Goal: Information Seeking & Learning: Learn about a topic

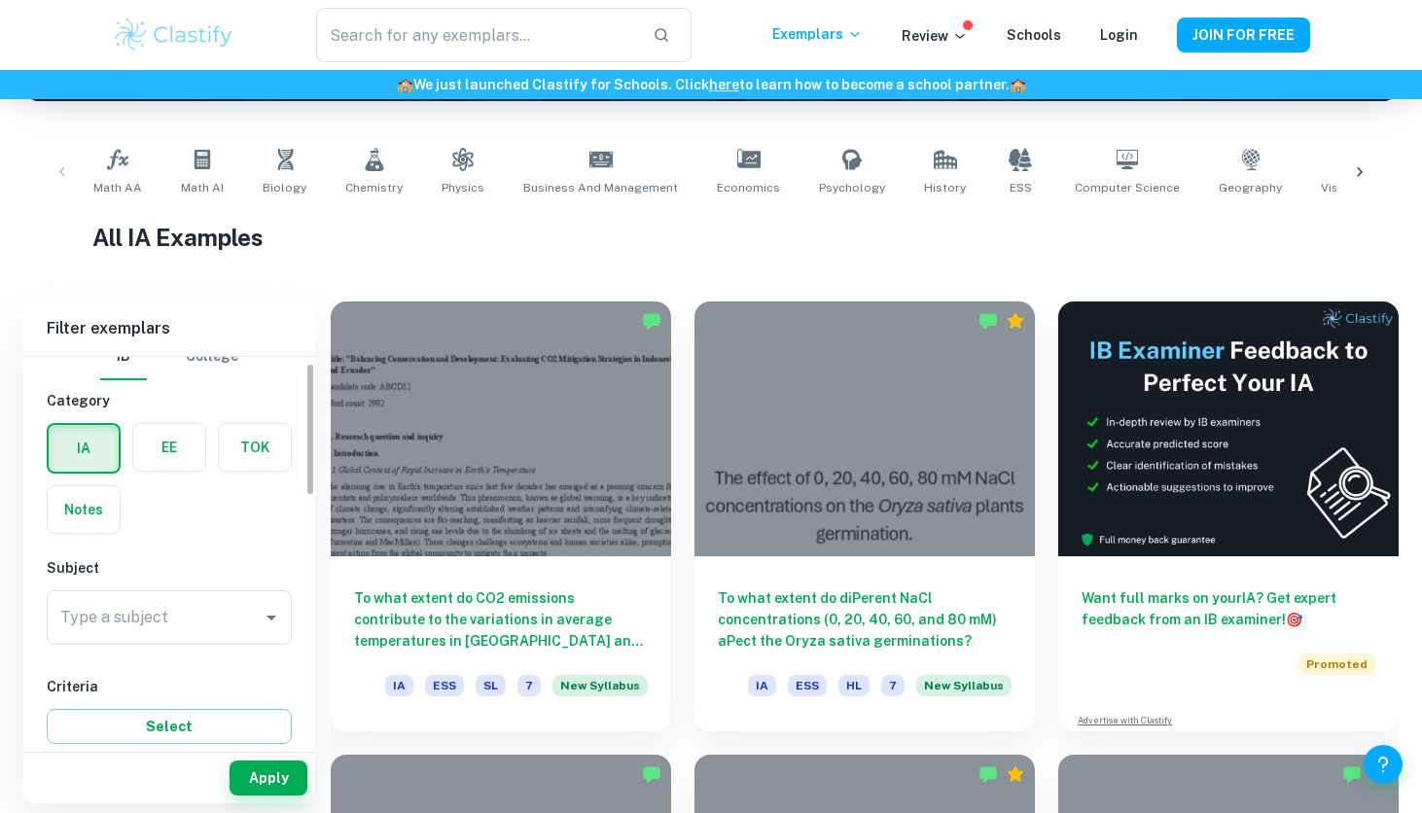
scroll to position [31, 0]
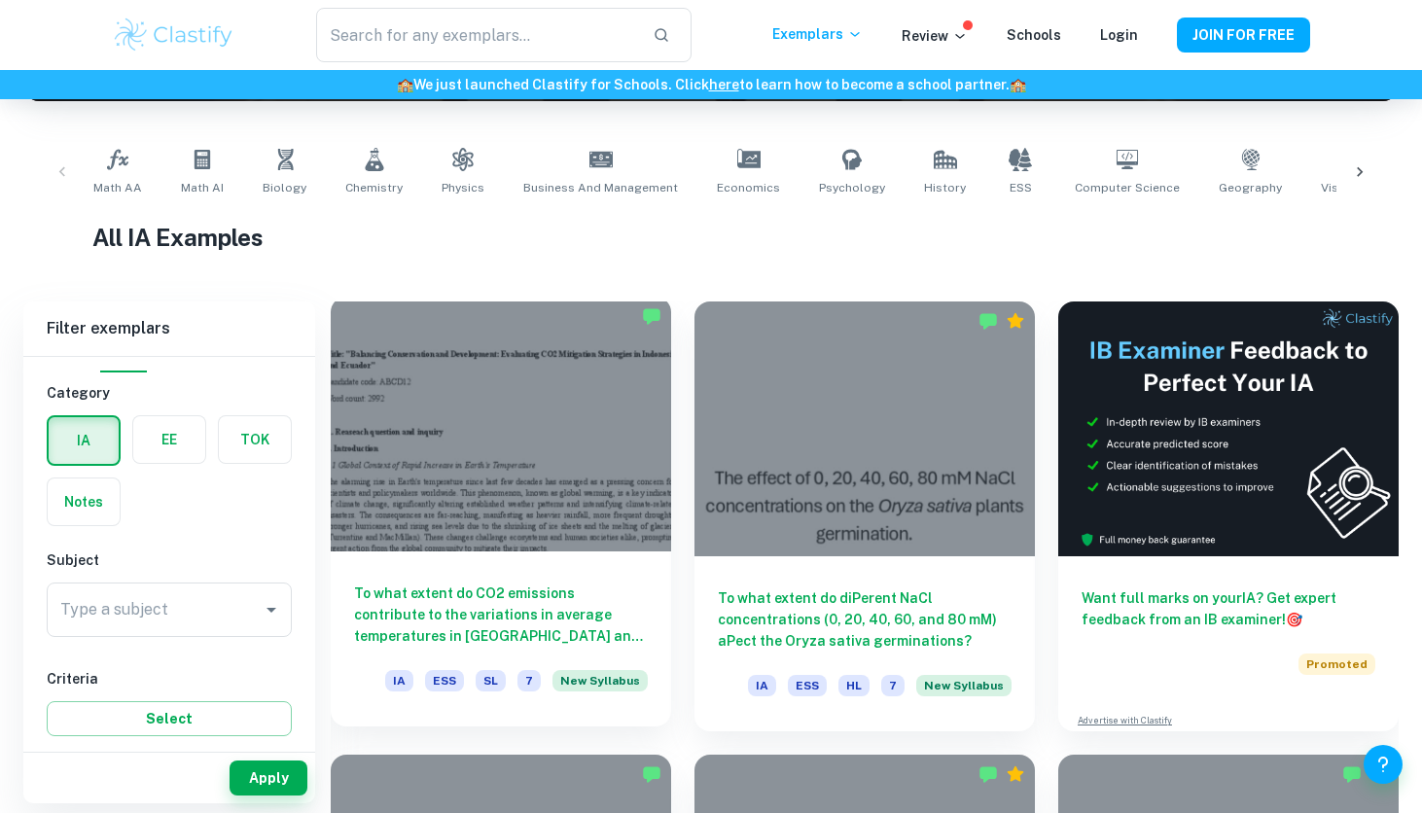
click at [623, 507] on div at bounding box center [501, 424] width 341 height 255
click at [579, 500] on div at bounding box center [501, 424] width 341 height 255
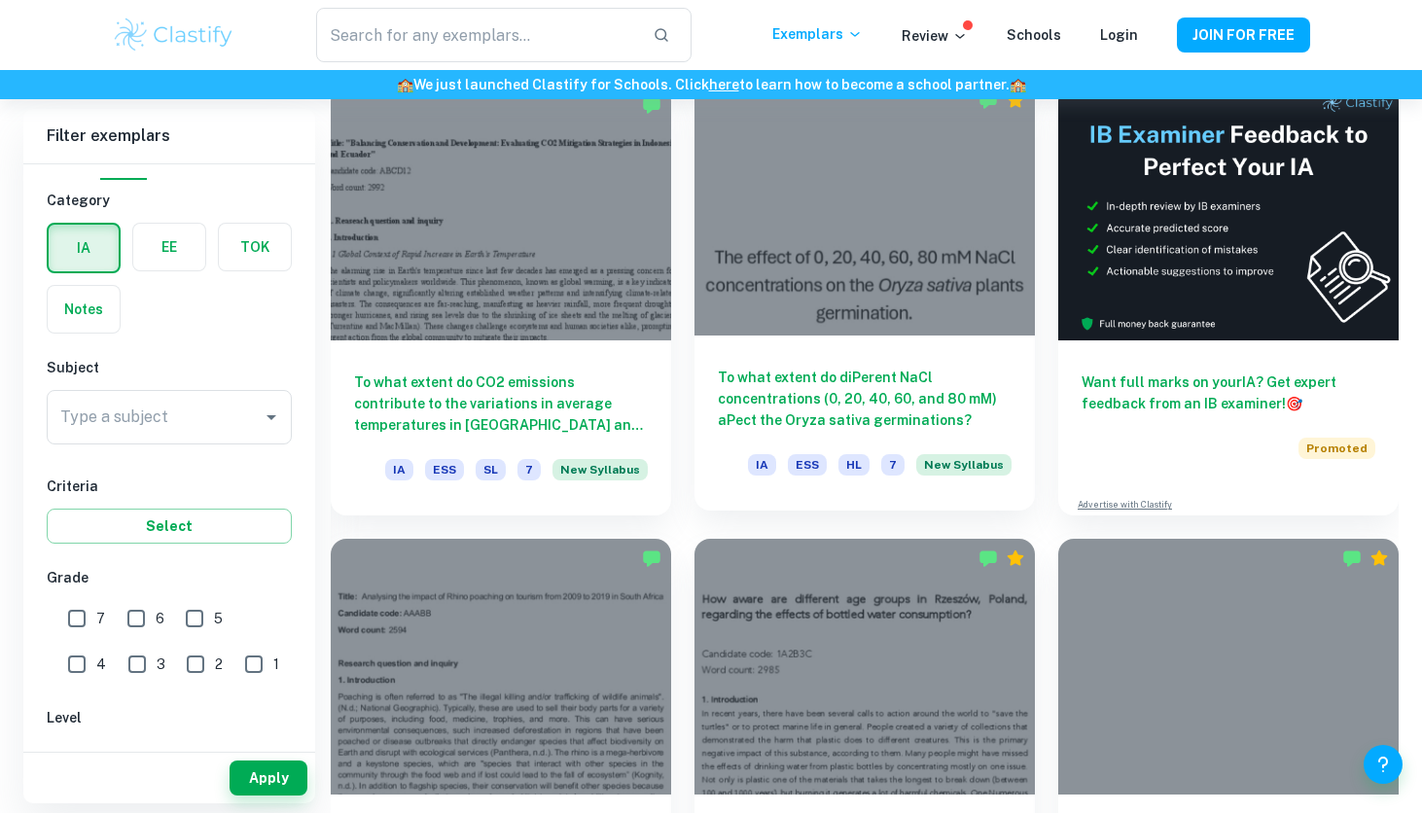
scroll to position [654, 0]
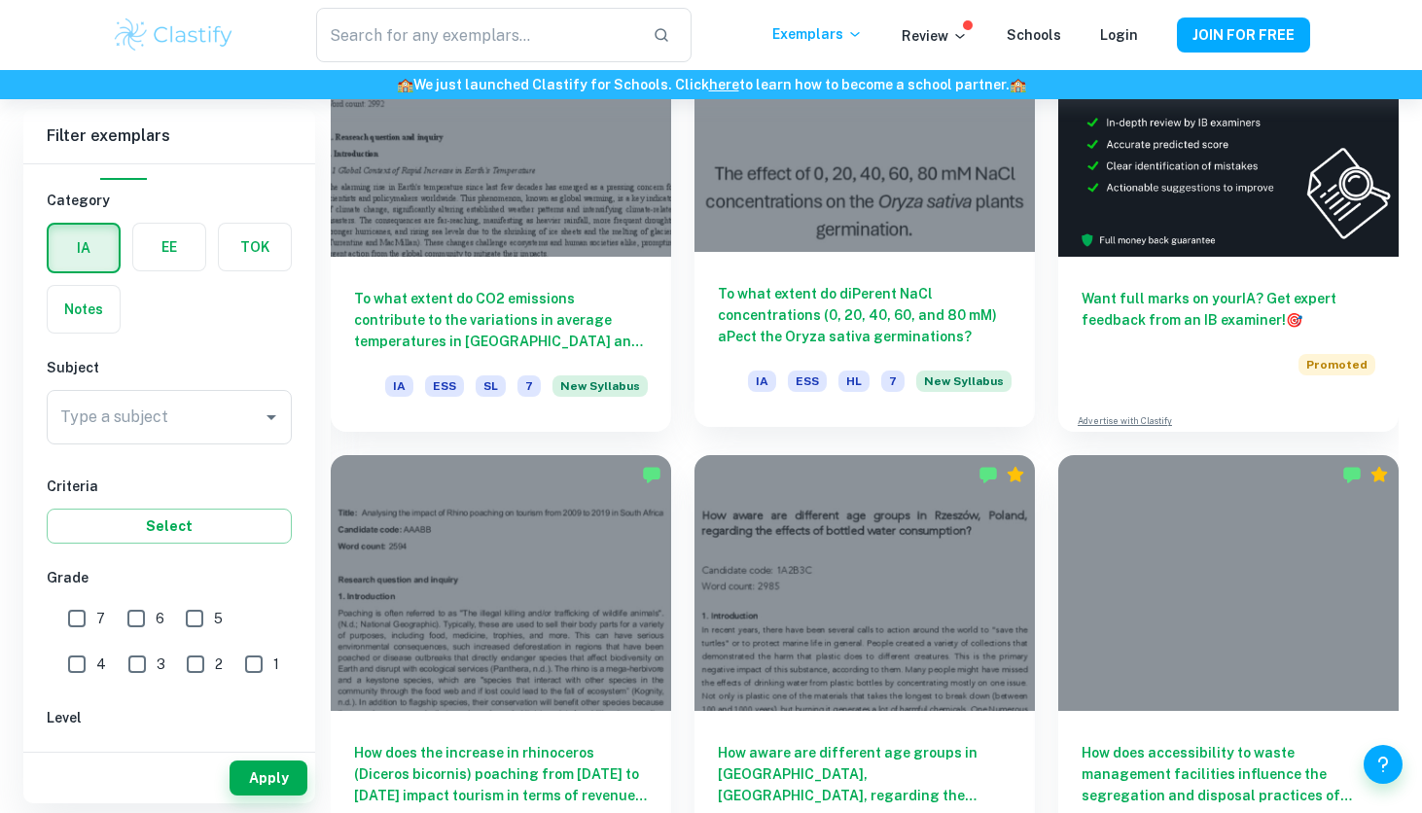
click at [807, 275] on div "To what extent do diPerent NaCl concentrations (0, 20, 40, 60, and 80 mM) aPect…" at bounding box center [865, 339] width 341 height 175
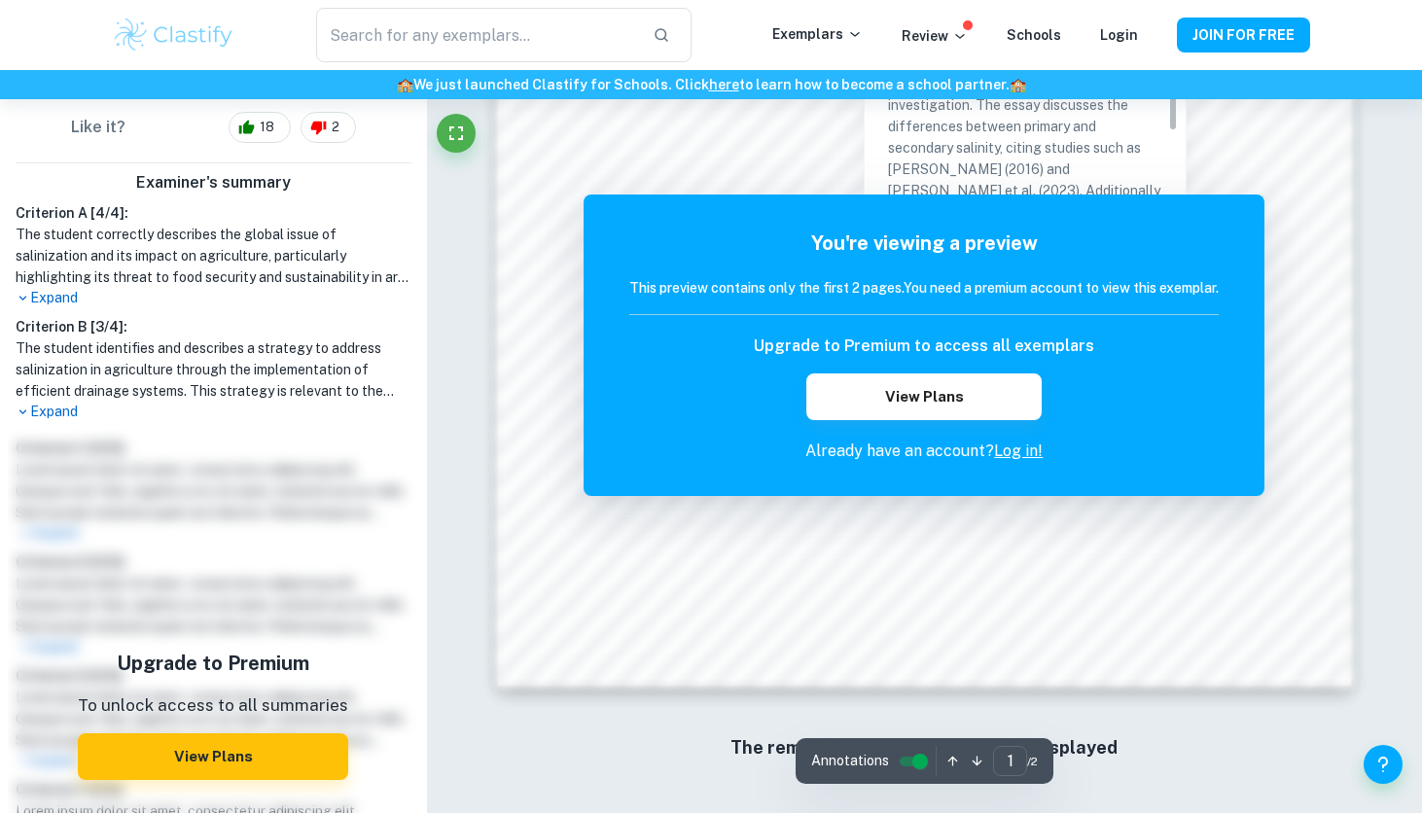
scroll to position [1862, 0]
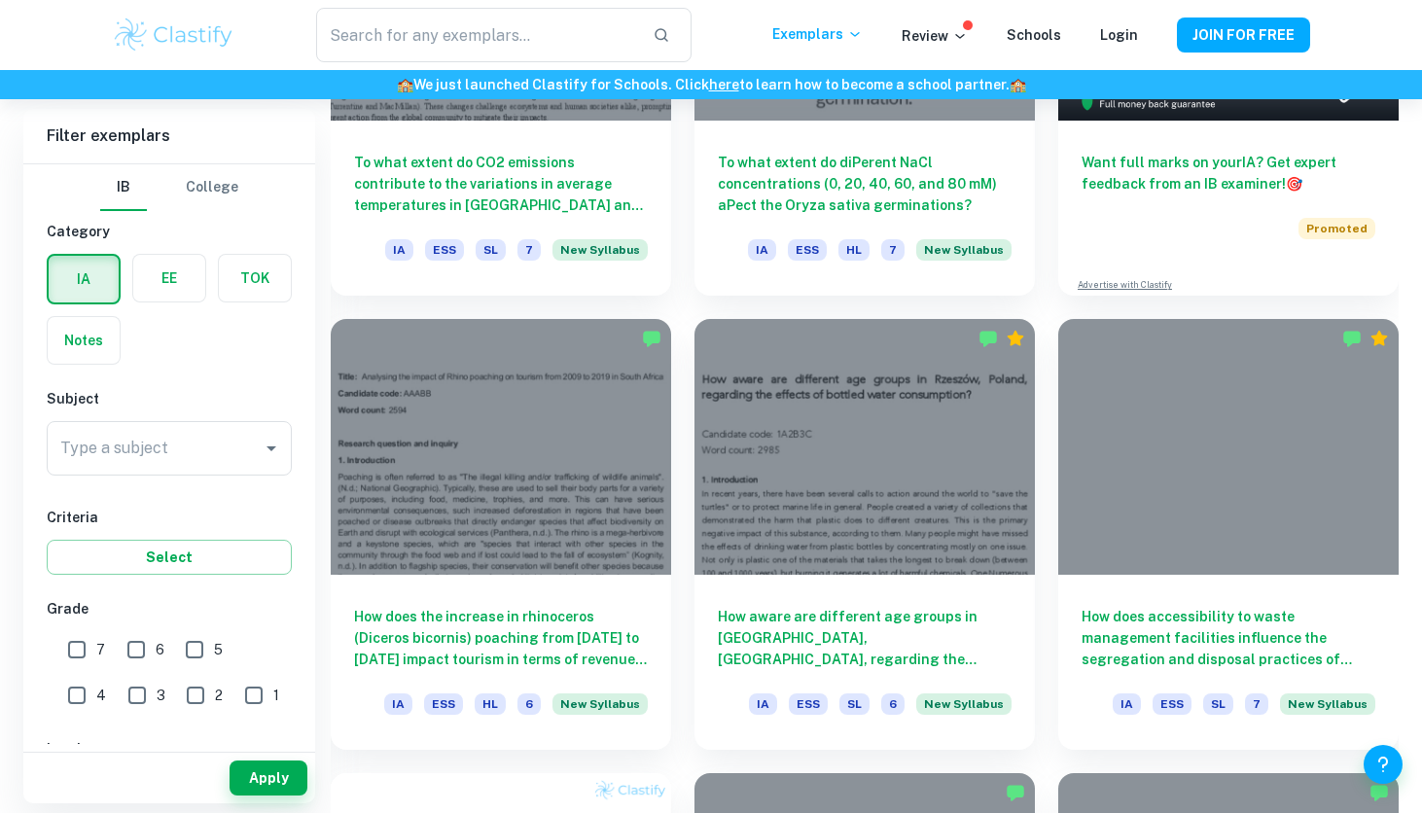
scroll to position [1060, 0]
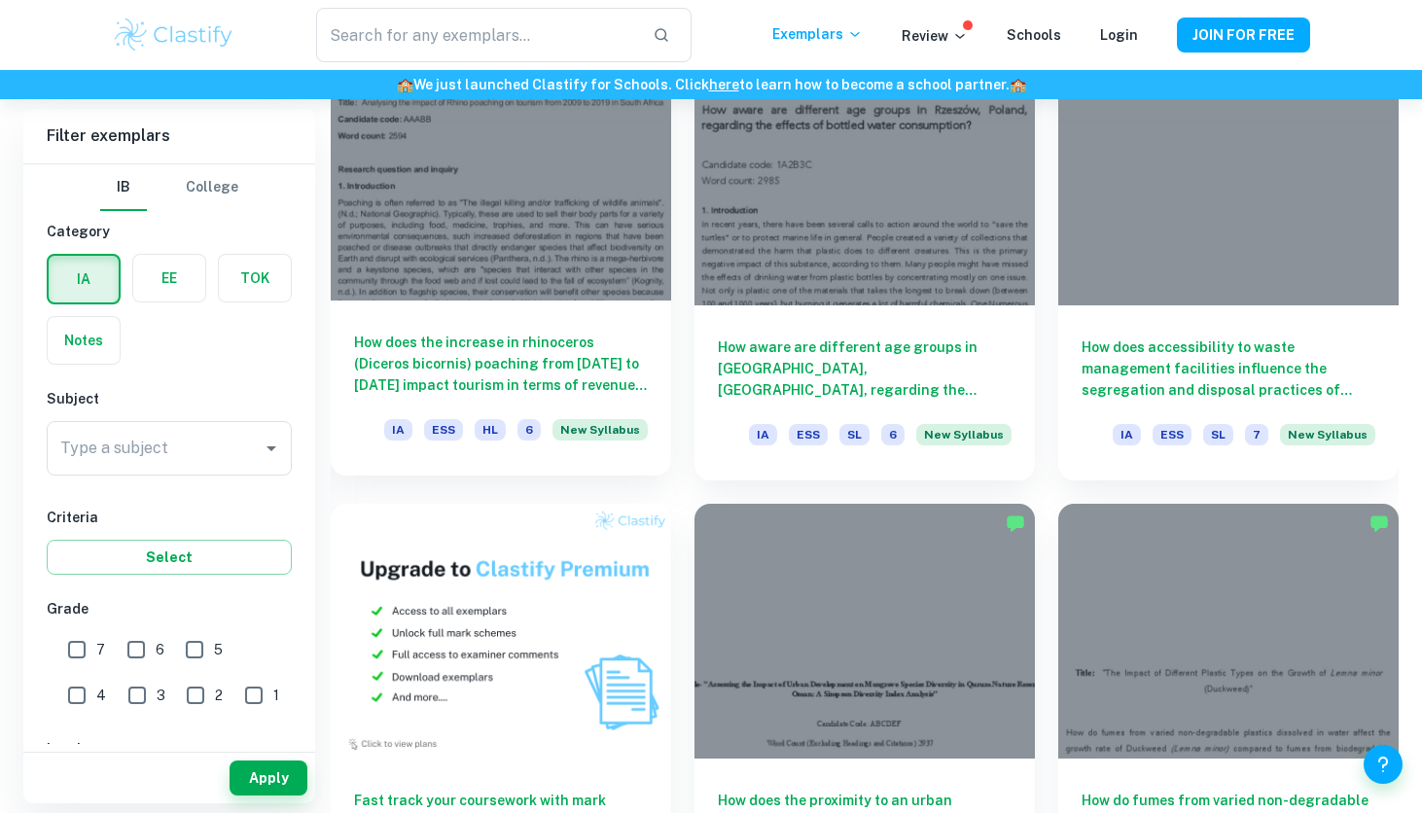
click at [563, 313] on div "How does the increase in rhinoceros (Diceros bicornis) poaching from [DATE] to …" at bounding box center [501, 388] width 341 height 175
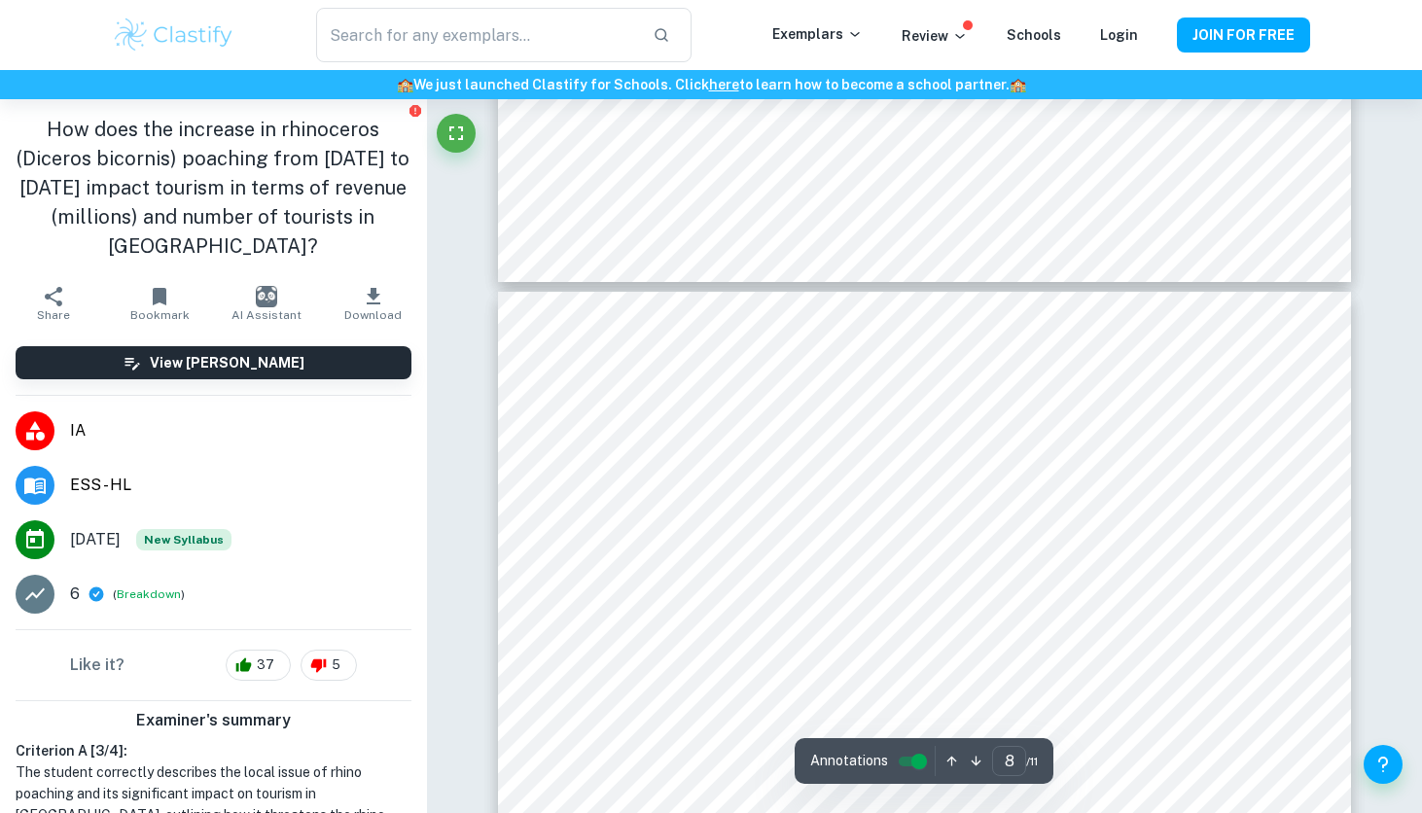
scroll to position [8022, 0]
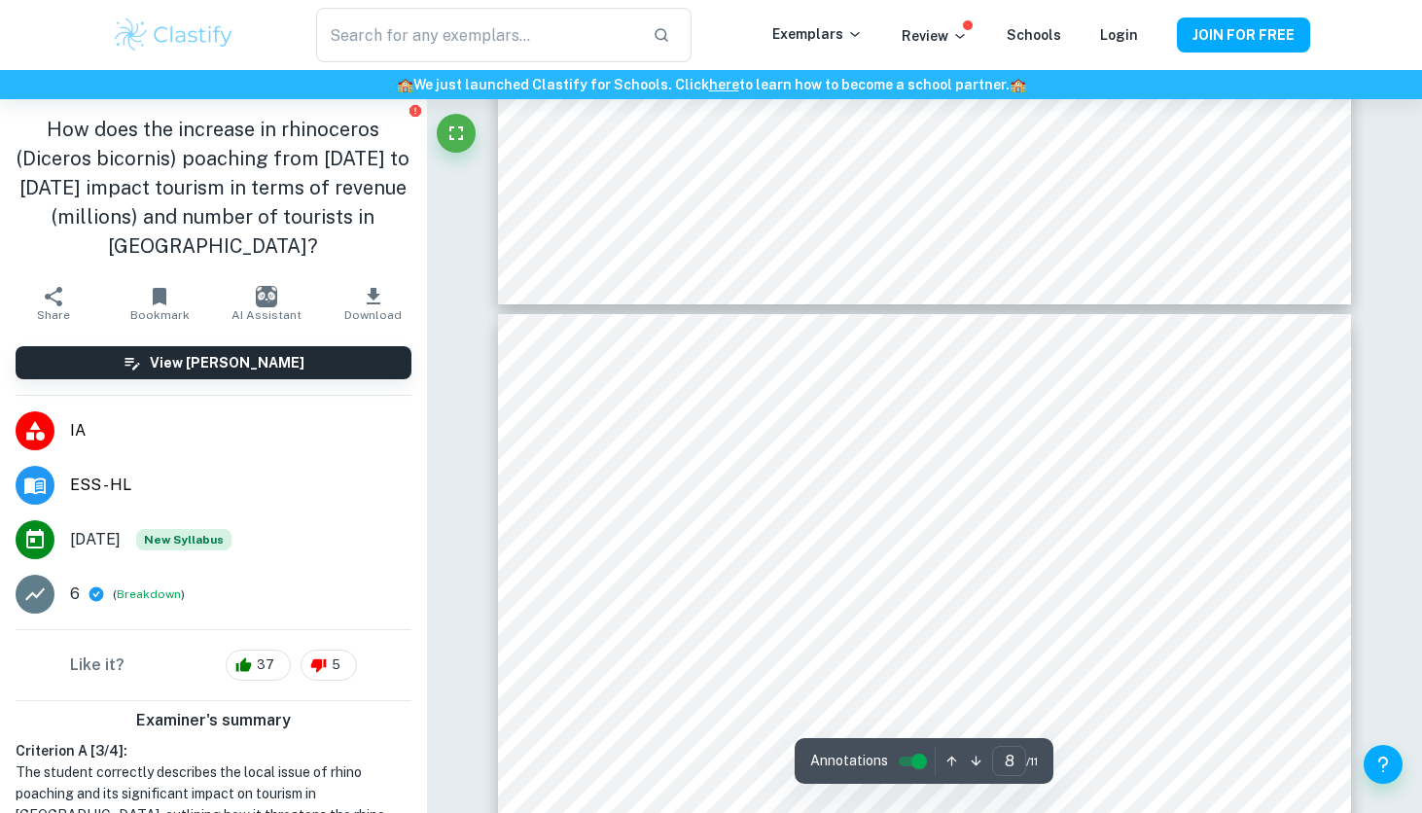
type input "7"
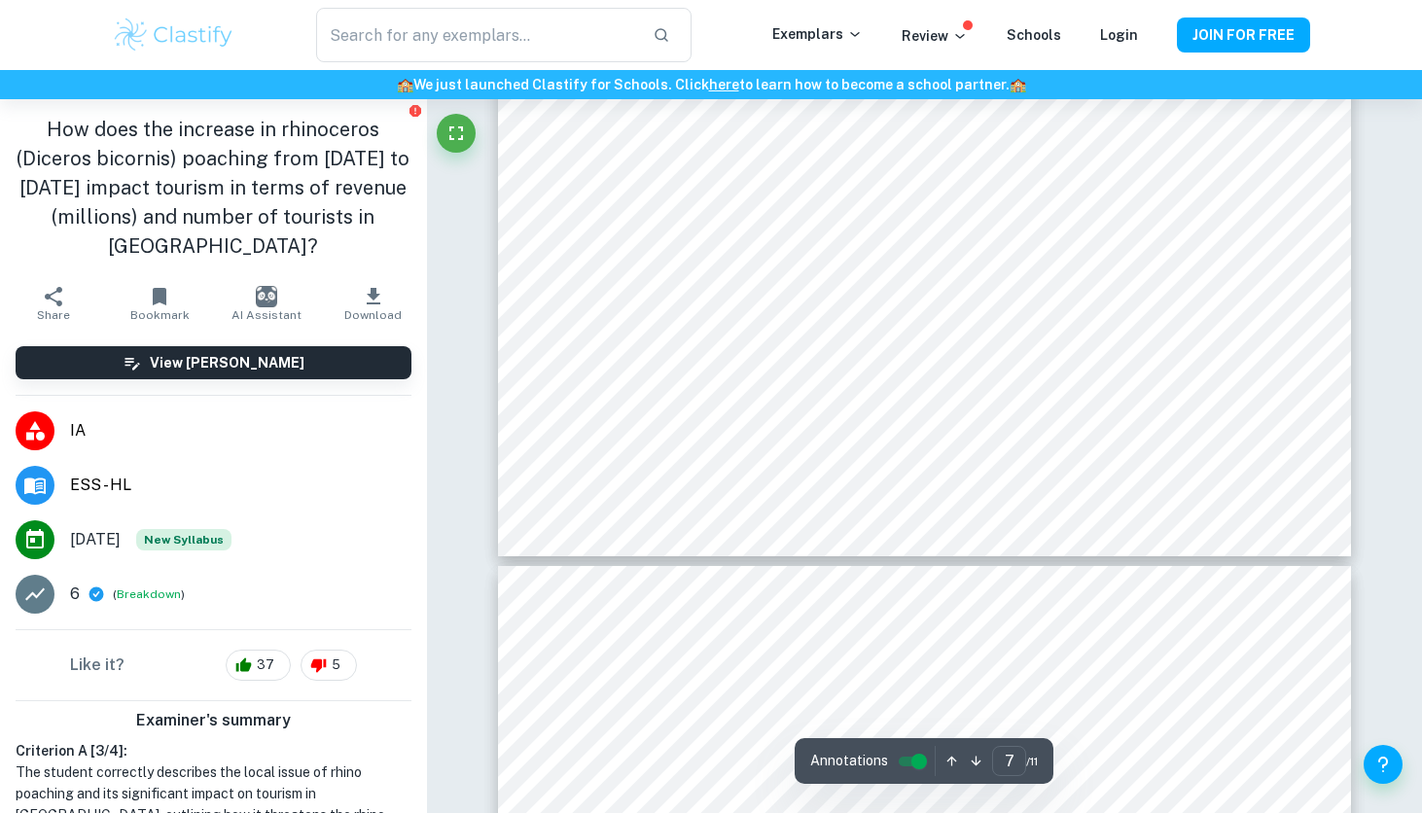
scroll to position [7437, 0]
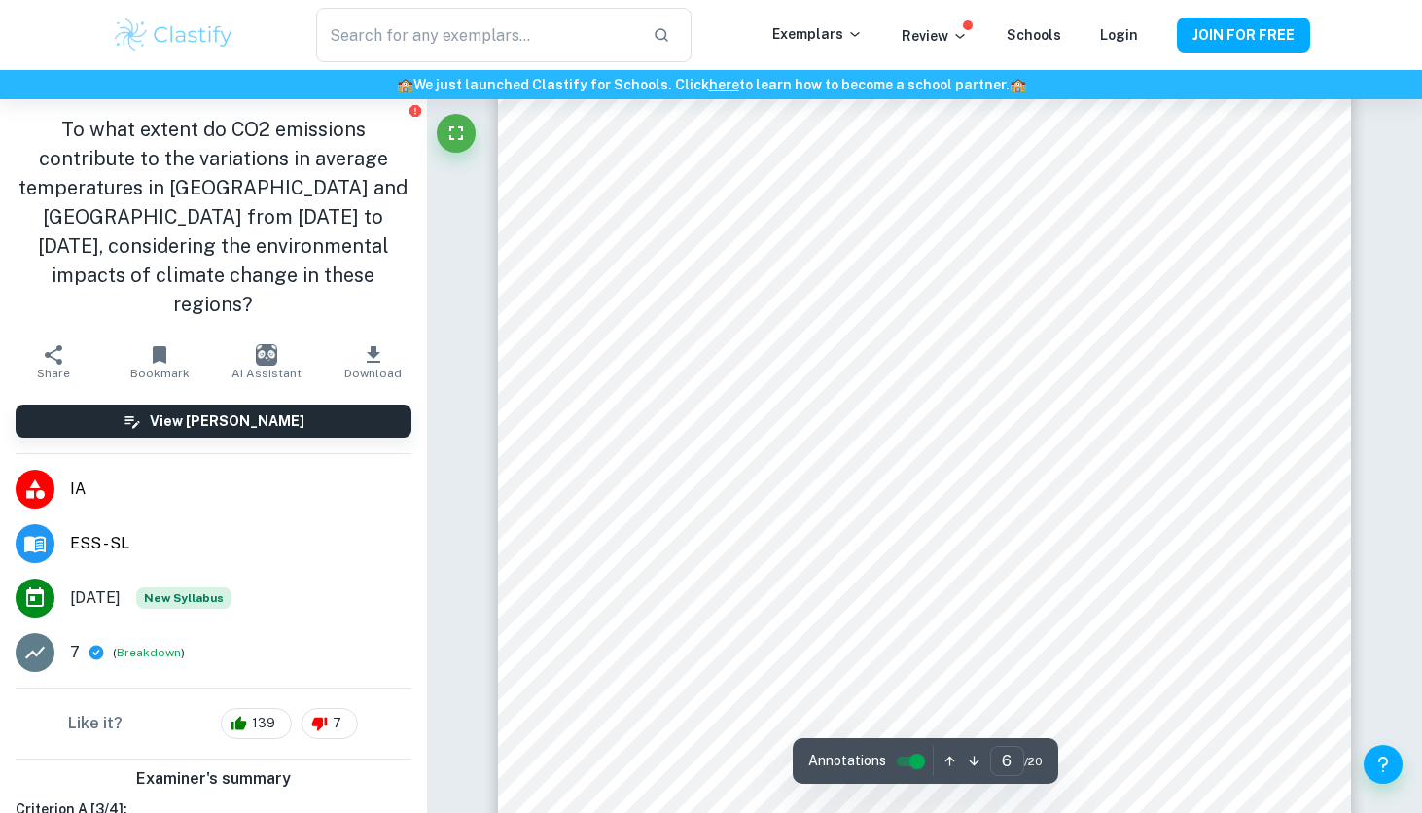
scroll to position [5904, 0]
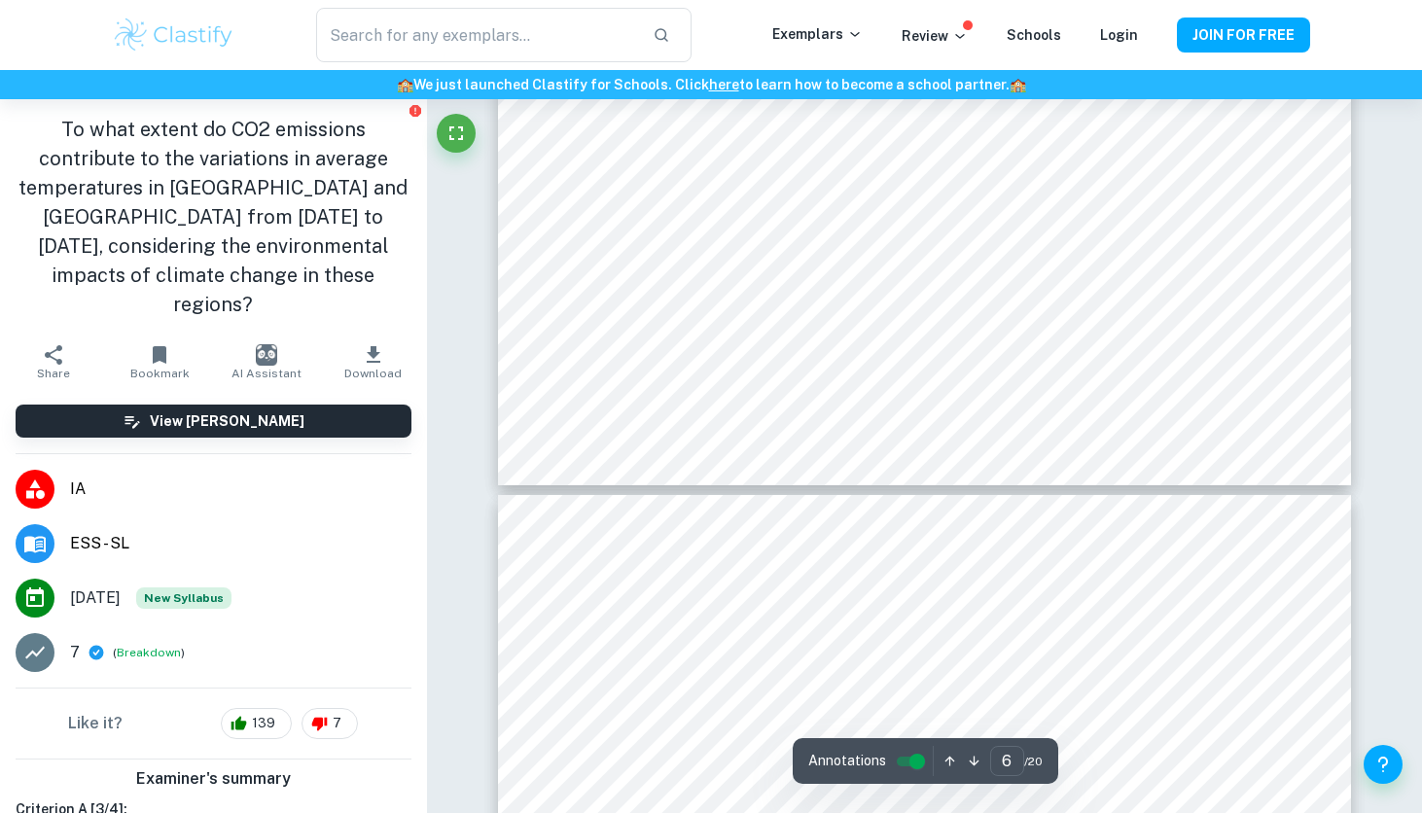
type input "5"
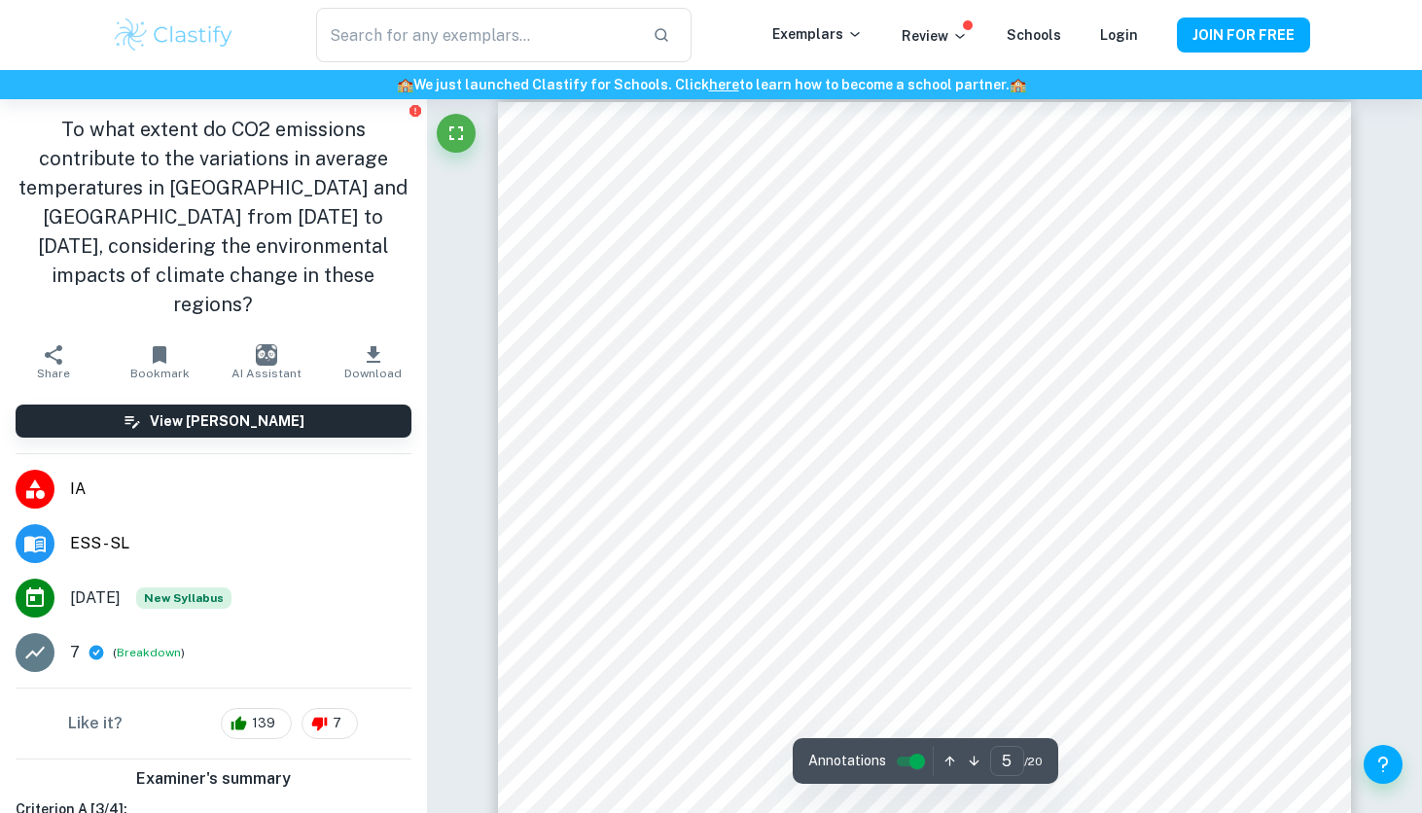
scroll to position [4783, 0]
